Goal: Check status: Check status

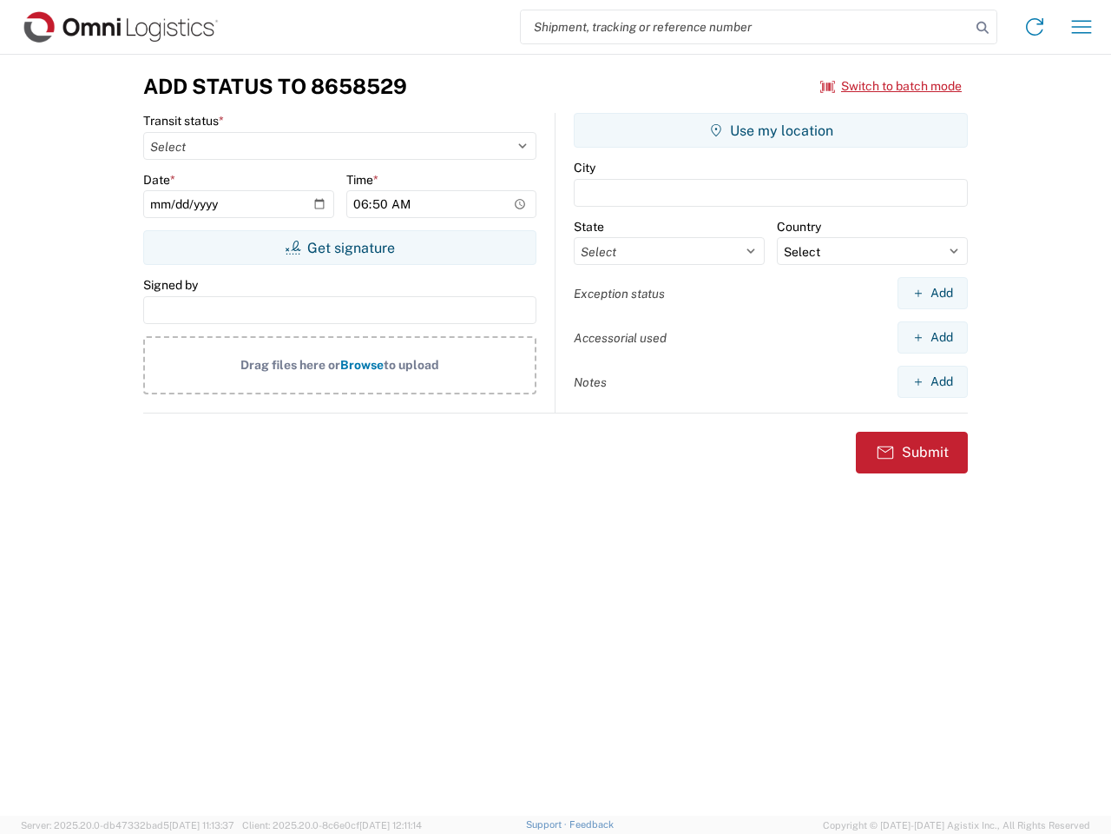
click at [746, 27] on input "search" at bounding box center [746, 26] width 450 height 33
click at [983, 28] on icon at bounding box center [983, 28] width 24 height 24
click at [1035, 27] on icon at bounding box center [1035, 27] width 28 height 28
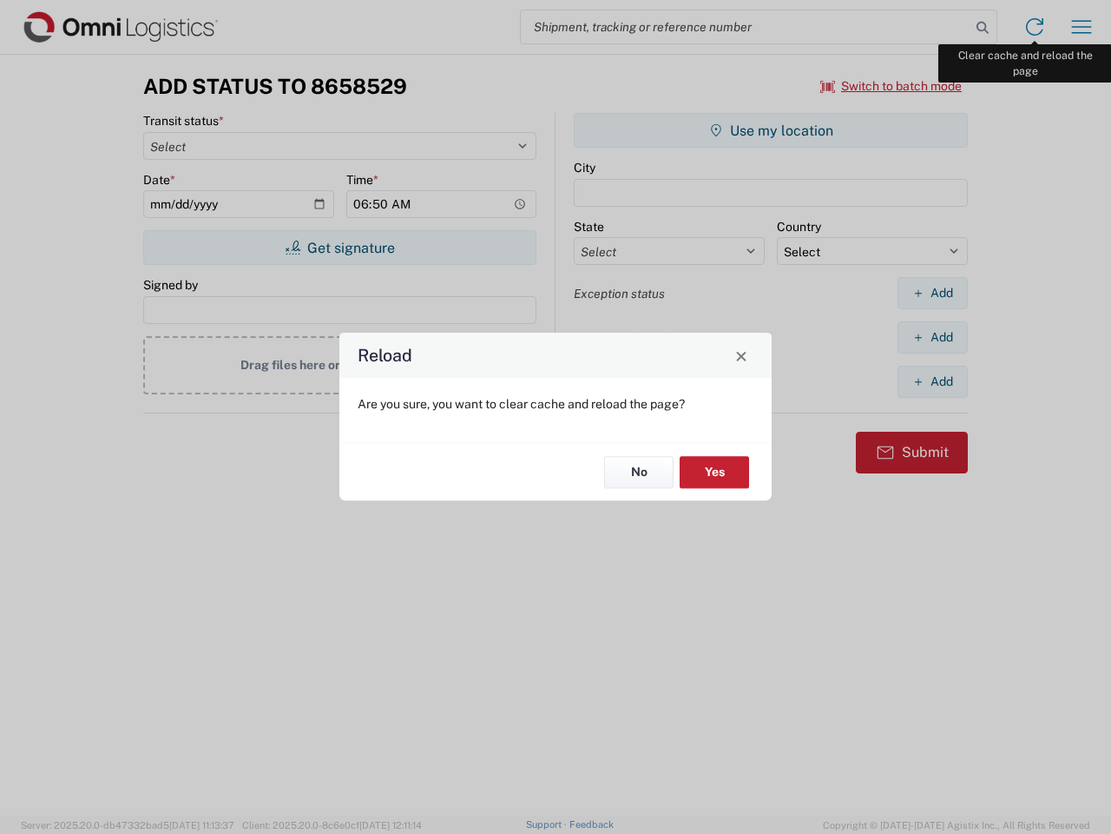
click at [1082, 27] on div "Reload Are you sure, you want to clear cache and reload the page? No Yes" at bounding box center [555, 417] width 1111 height 834
click at [892, 86] on div "Reload Are you sure, you want to clear cache and reload the page? No Yes" at bounding box center [555, 417] width 1111 height 834
click at [340, 247] on div "Reload Are you sure, you want to clear cache and reload the page? No Yes" at bounding box center [555, 417] width 1111 height 834
click at [771, 130] on div "Reload Are you sure, you want to clear cache and reload the page? No Yes" at bounding box center [555, 417] width 1111 height 834
click at [933, 293] on div "Reload Are you sure, you want to clear cache and reload the page? No Yes" at bounding box center [555, 417] width 1111 height 834
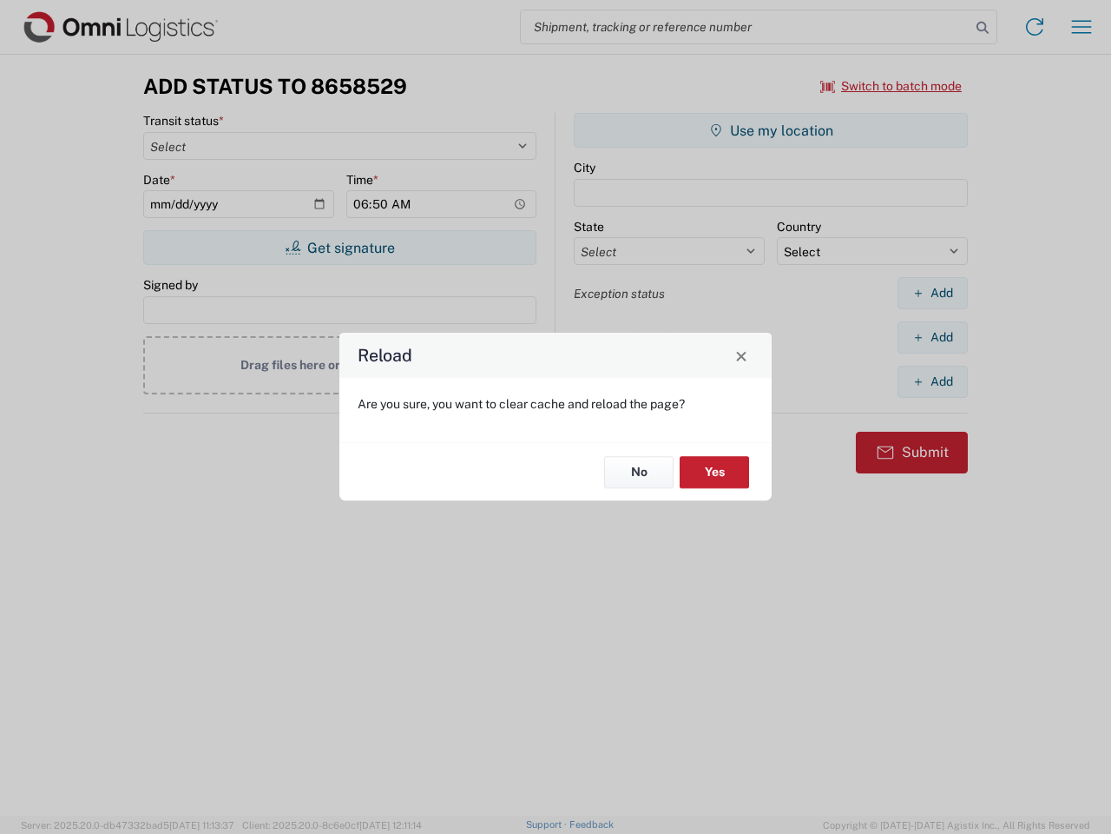
click at [933, 337] on div "Reload Are you sure, you want to clear cache and reload the page? No Yes" at bounding box center [555, 417] width 1111 height 834
click at [933, 381] on div "Reload Are you sure, you want to clear cache and reload the page? No Yes" at bounding box center [555, 417] width 1111 height 834
